Goal: Task Accomplishment & Management: Manage account settings

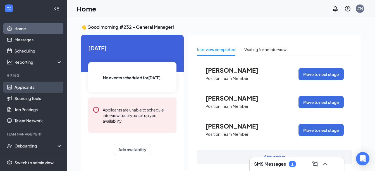
click at [30, 86] on link "Applicants" at bounding box center [39, 86] width 48 height 11
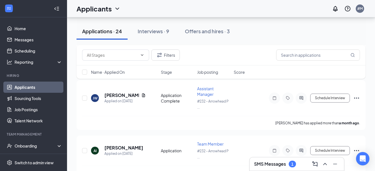
scroll to position [1060, 0]
click at [358, 97] on icon "Ellipses" at bounding box center [356, 97] width 7 height 7
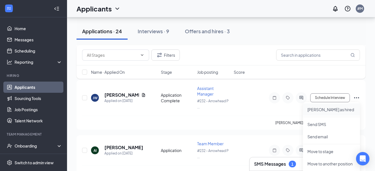
click at [322, 109] on p "[PERSON_NAME] as hired" at bounding box center [331, 110] width 48 height 6
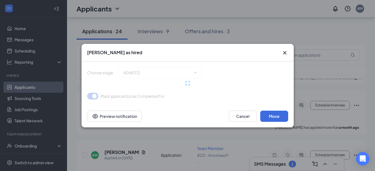
type input "Hiring Complete (final stage)"
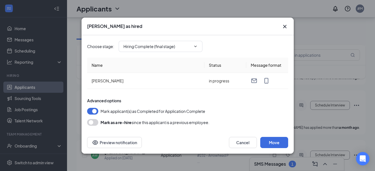
scroll to position [1116, 0]
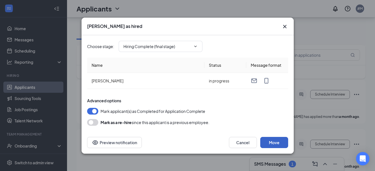
click at [278, 141] on button "Move" at bounding box center [274, 142] width 28 height 11
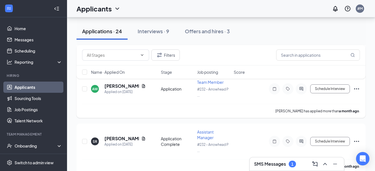
click at [355, 88] on icon "Ellipses" at bounding box center [356, 88] width 7 height 7
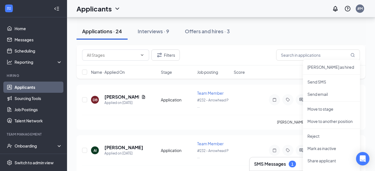
scroll to position [1004, 0]
click at [321, 67] on p "[PERSON_NAME] as hired" at bounding box center [331, 68] width 48 height 6
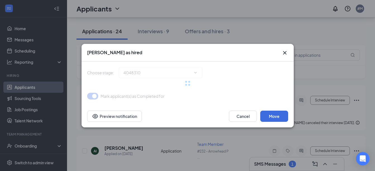
type input "Hiring Complete (final stage)"
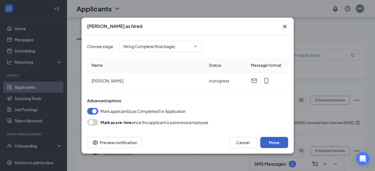
click at [273, 139] on button "Move" at bounding box center [274, 142] width 28 height 11
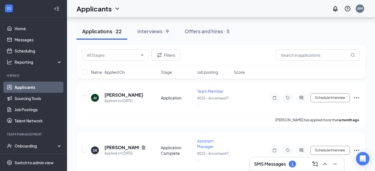
scroll to position [1047, 0]
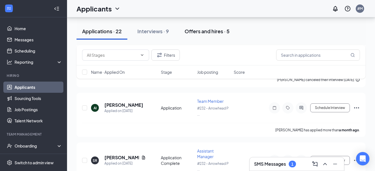
click at [210, 33] on div "Offers and hires · 5" at bounding box center [206, 31] width 45 height 7
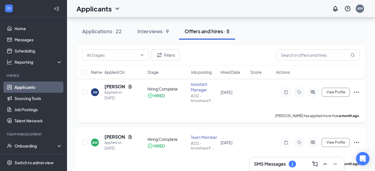
scroll to position [56, 0]
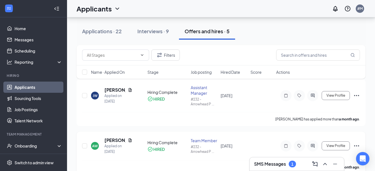
click at [356, 143] on icon "Ellipses" at bounding box center [356, 145] width 7 height 7
click at [356, 144] on icon "Ellipses" at bounding box center [356, 145] width 7 height 7
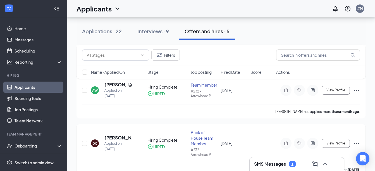
scroll to position [112, 0]
click at [356, 89] on icon "Ellipses" at bounding box center [356, 89] width 5 height 1
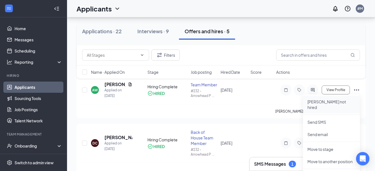
click at [332, 103] on p "[PERSON_NAME] not hired" at bounding box center [331, 104] width 48 height 11
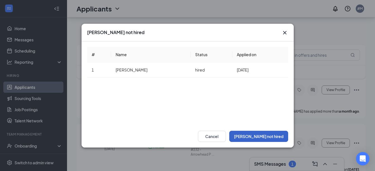
click at [271, 134] on button "[PERSON_NAME] not hired" at bounding box center [258, 136] width 59 height 11
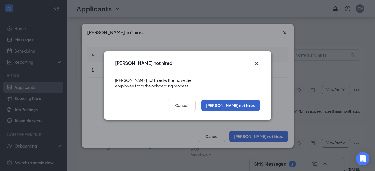
click at [237, 102] on button "[PERSON_NAME] not hired" at bounding box center [230, 105] width 59 height 11
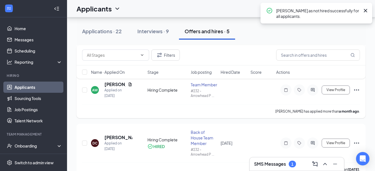
click at [356, 90] on icon "Ellipses" at bounding box center [356, 89] width 5 height 1
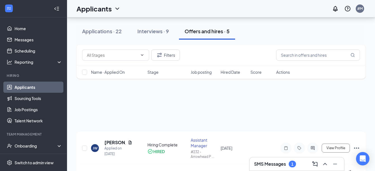
scroll to position [0, 0]
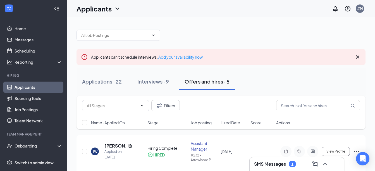
click at [312, 32] on div at bounding box center [220, 32] width 289 height 17
click at [356, 55] on icon "Cross" at bounding box center [357, 56] width 3 height 3
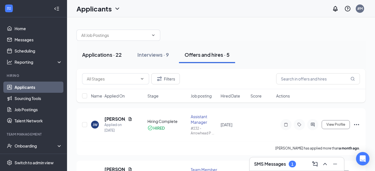
click at [103, 56] on div "Applications · 22" at bounding box center [102, 54] width 40 height 7
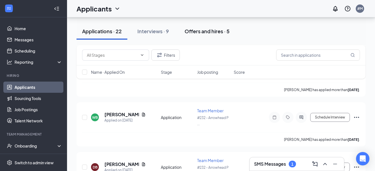
scroll to position [920, 0]
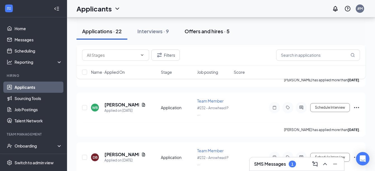
click at [209, 29] on div "Offers and hires · 5" at bounding box center [206, 31] width 45 height 7
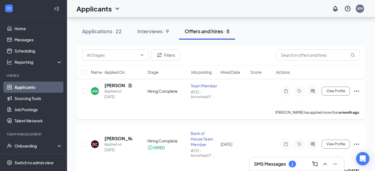
scroll to position [56, 0]
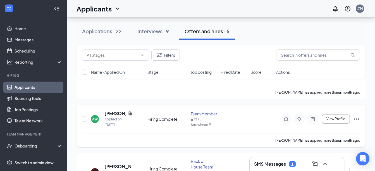
click at [355, 119] on icon "Ellipses" at bounding box center [356, 118] width 5 height 1
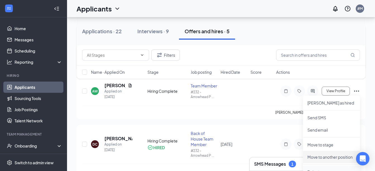
scroll to position [112, 0]
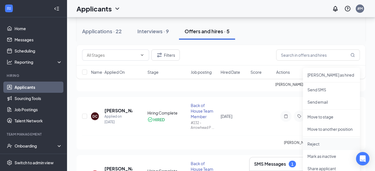
click at [318, 143] on p "Reject" at bounding box center [331, 144] width 48 height 6
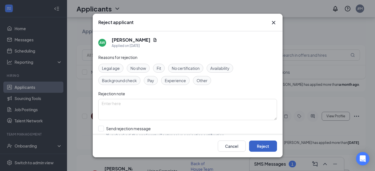
click at [270, 145] on button "Reject" at bounding box center [263, 145] width 28 height 11
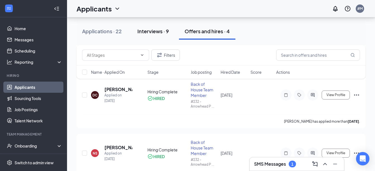
scroll to position [28, 0]
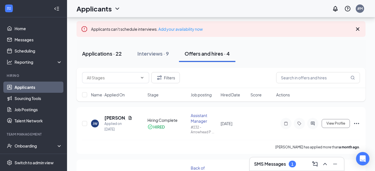
click at [105, 53] on div "Applications · 22" at bounding box center [102, 53] width 40 height 7
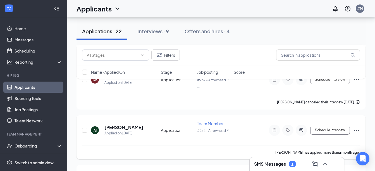
scroll to position [1060, 0]
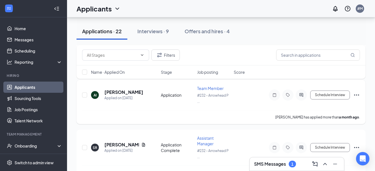
click at [355, 95] on icon "Ellipses" at bounding box center [356, 94] width 7 height 7
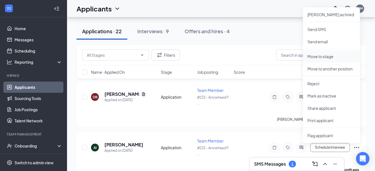
scroll to position [1004, 0]
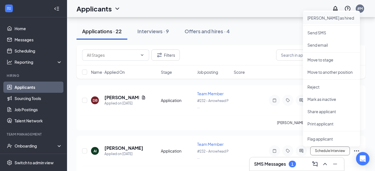
click at [321, 18] on p "[PERSON_NAME] as hired" at bounding box center [331, 18] width 48 height 6
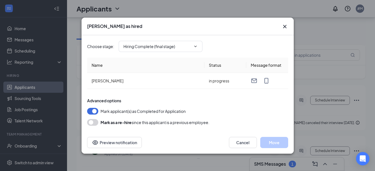
type input "Hiring Complete (final stage)"
click at [276, 144] on button "Move" at bounding box center [274, 142] width 28 height 11
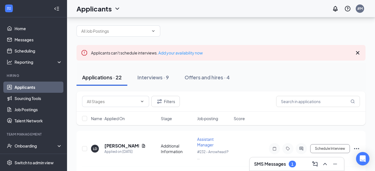
scroll to position [0, 0]
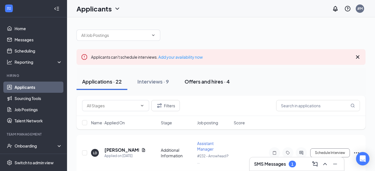
click at [205, 81] on div "Offers and hires · 4" at bounding box center [206, 81] width 45 height 7
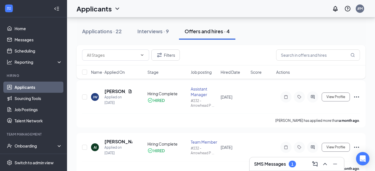
scroll to position [56, 0]
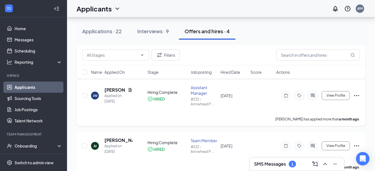
click at [359, 95] on div "[PERSON_NAME] Applied on [DATE] Hiring Complete HIRED Assistant Manager #232 - …" at bounding box center [220, 102] width 289 height 47
click at [354, 94] on icon "Ellipses" at bounding box center [356, 95] width 7 height 7
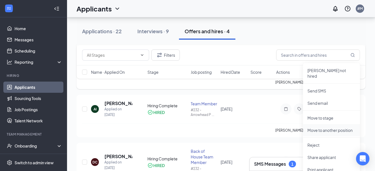
scroll to position [84, 0]
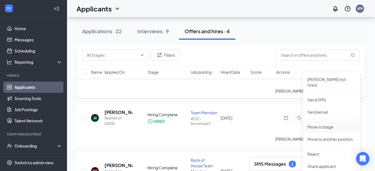
click at [322, 124] on p "Move to stage" at bounding box center [331, 127] width 48 height 6
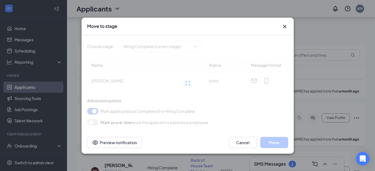
type input "Hiring Complete (current stage)"
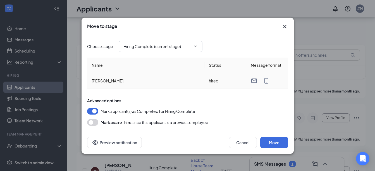
click at [211, 81] on td "hired" at bounding box center [225, 81] width 42 height 16
click at [228, 79] on td "hired" at bounding box center [225, 81] width 42 height 16
click at [235, 81] on td "hired" at bounding box center [225, 81] width 42 height 16
click at [246, 145] on button "Cancel" at bounding box center [243, 142] width 28 height 11
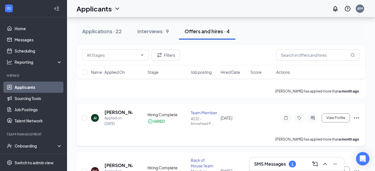
click at [355, 115] on icon "Ellipses" at bounding box center [356, 117] width 7 height 7
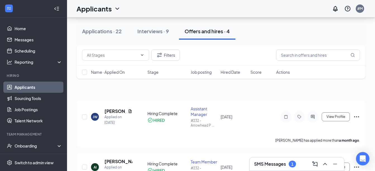
scroll to position [0, 0]
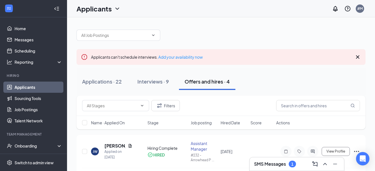
click at [292, 34] on div at bounding box center [220, 32] width 289 height 17
click at [355, 149] on icon "Ellipses" at bounding box center [356, 151] width 7 height 7
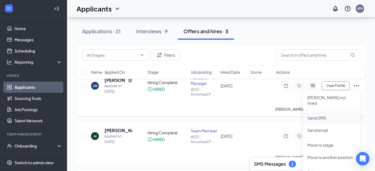
scroll to position [56, 0]
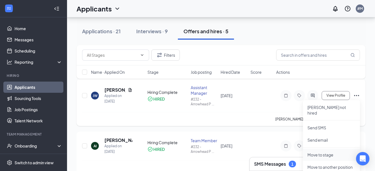
click at [329, 152] on p "Move to stage" at bounding box center [331, 155] width 48 height 6
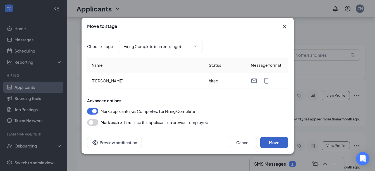
click at [274, 140] on button "Move" at bounding box center [274, 142] width 28 height 11
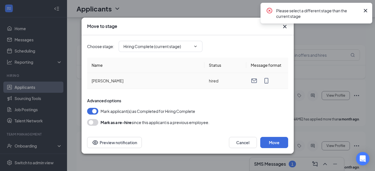
click at [162, 79] on td "[PERSON_NAME]" at bounding box center [145, 81] width 117 height 16
click at [229, 96] on div "Choose stage : Hiring Complete (current stage) Name Status Message format [PERS…" at bounding box center [187, 80] width 201 height 90
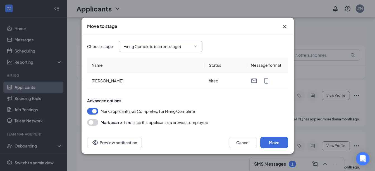
click at [196, 45] on icon "ChevronDown" at bounding box center [195, 46] width 4 height 4
click at [195, 45] on icon "ChevronDown" at bounding box center [195, 46] width 4 height 4
click at [163, 47] on input "Hiring Complete (current stage)" at bounding box center [156, 46] width 67 height 6
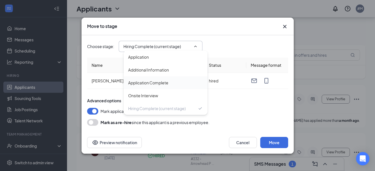
scroll to position [112, 0]
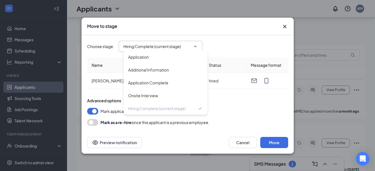
click at [243, 29] on div "Move to stage" at bounding box center [182, 26] width 191 height 6
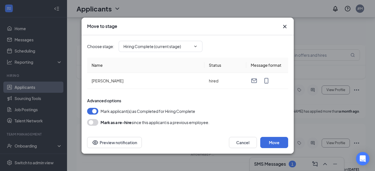
click at [284, 28] on icon "Cross" at bounding box center [284, 26] width 7 height 7
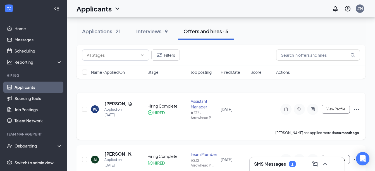
scroll to position [56, 0]
